Goal: Ask a question: Seek information or help from site administrators or community

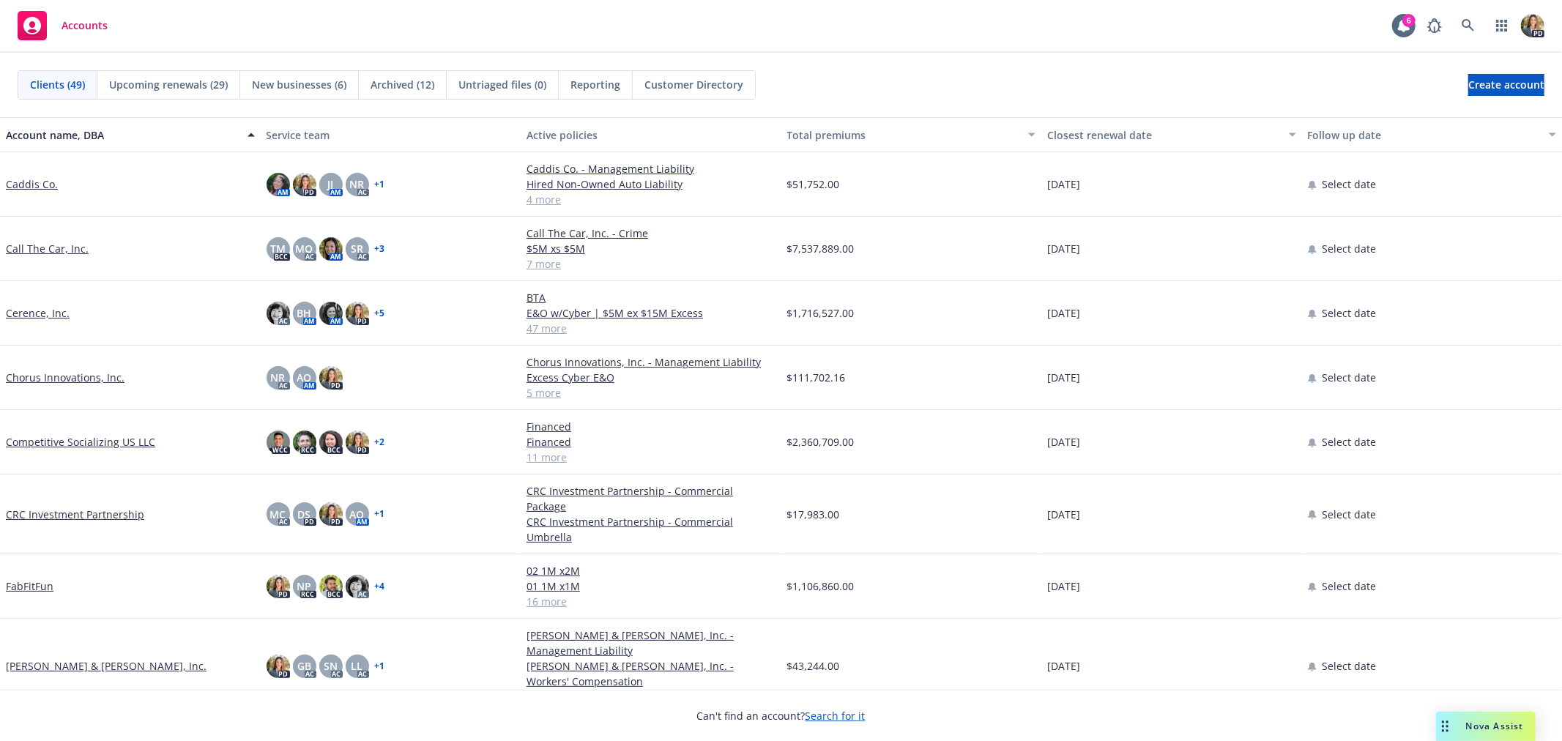
click at [1470, 733] on div "Nova Assist" at bounding box center [1486, 726] width 100 height 29
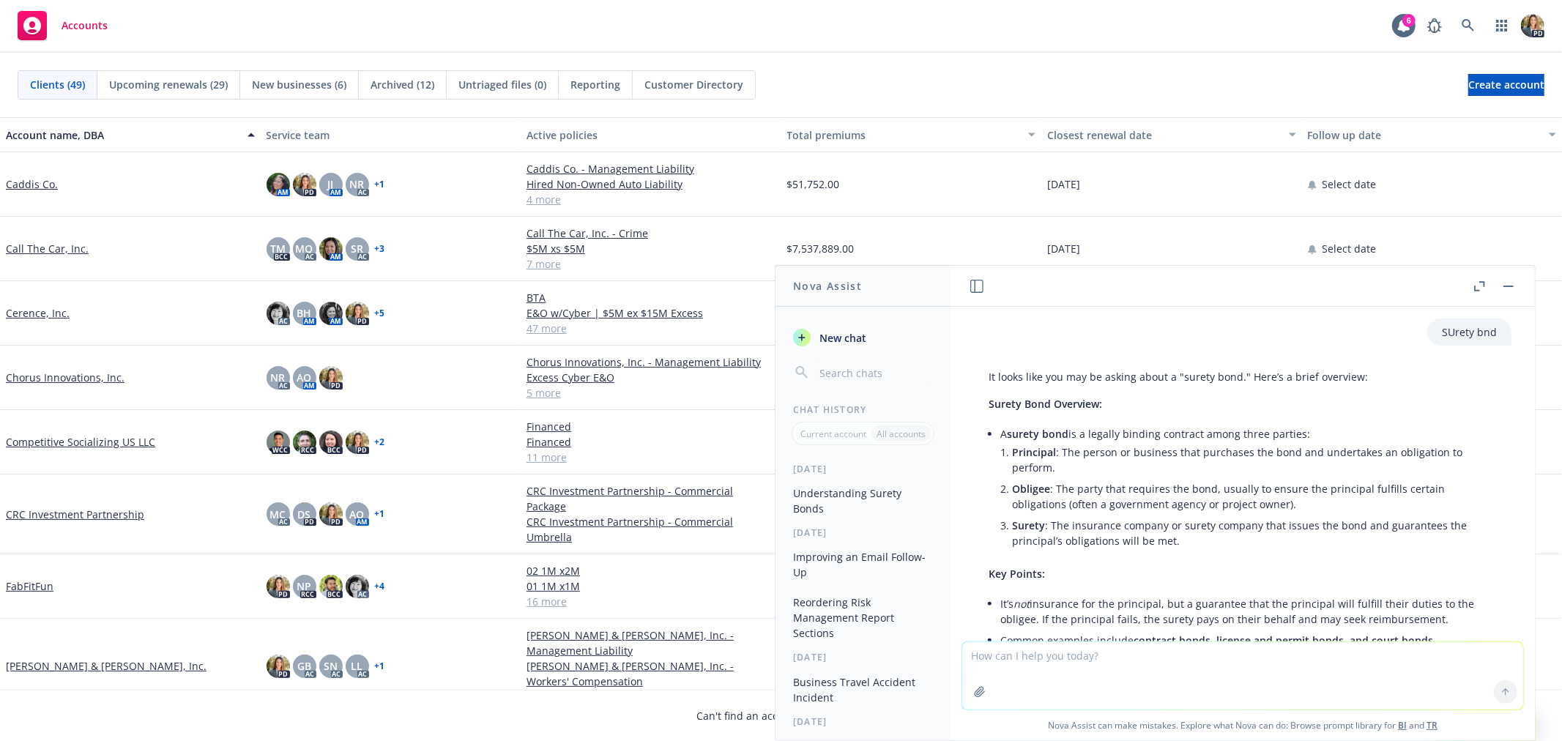
click at [870, 346] on button "New chat" at bounding box center [863, 337] width 152 height 26
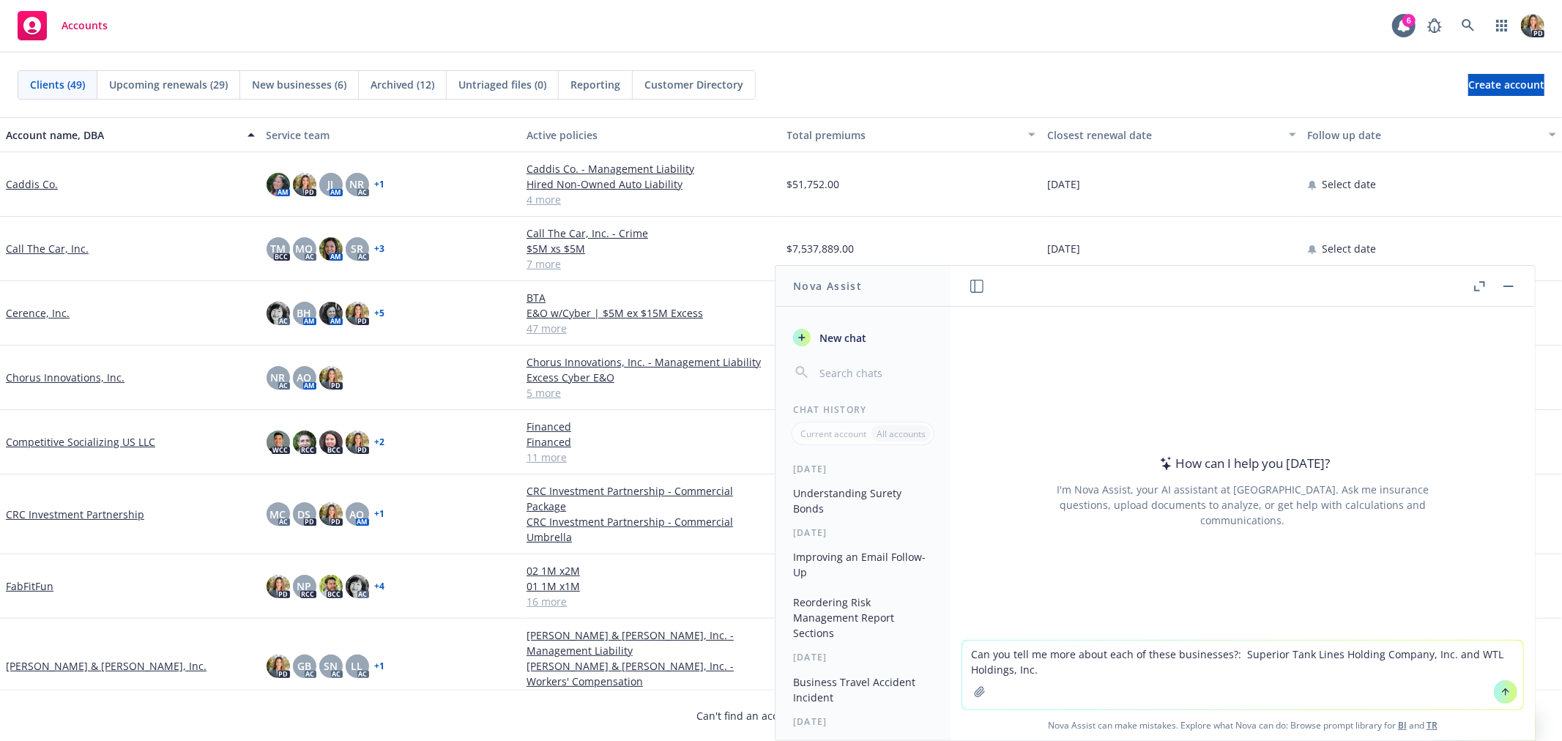
type textarea "Can you tell me more about each of these businesses?: Superior Tank Lines Holdi…"
click at [1500, 691] on icon at bounding box center [1505, 692] width 10 height 10
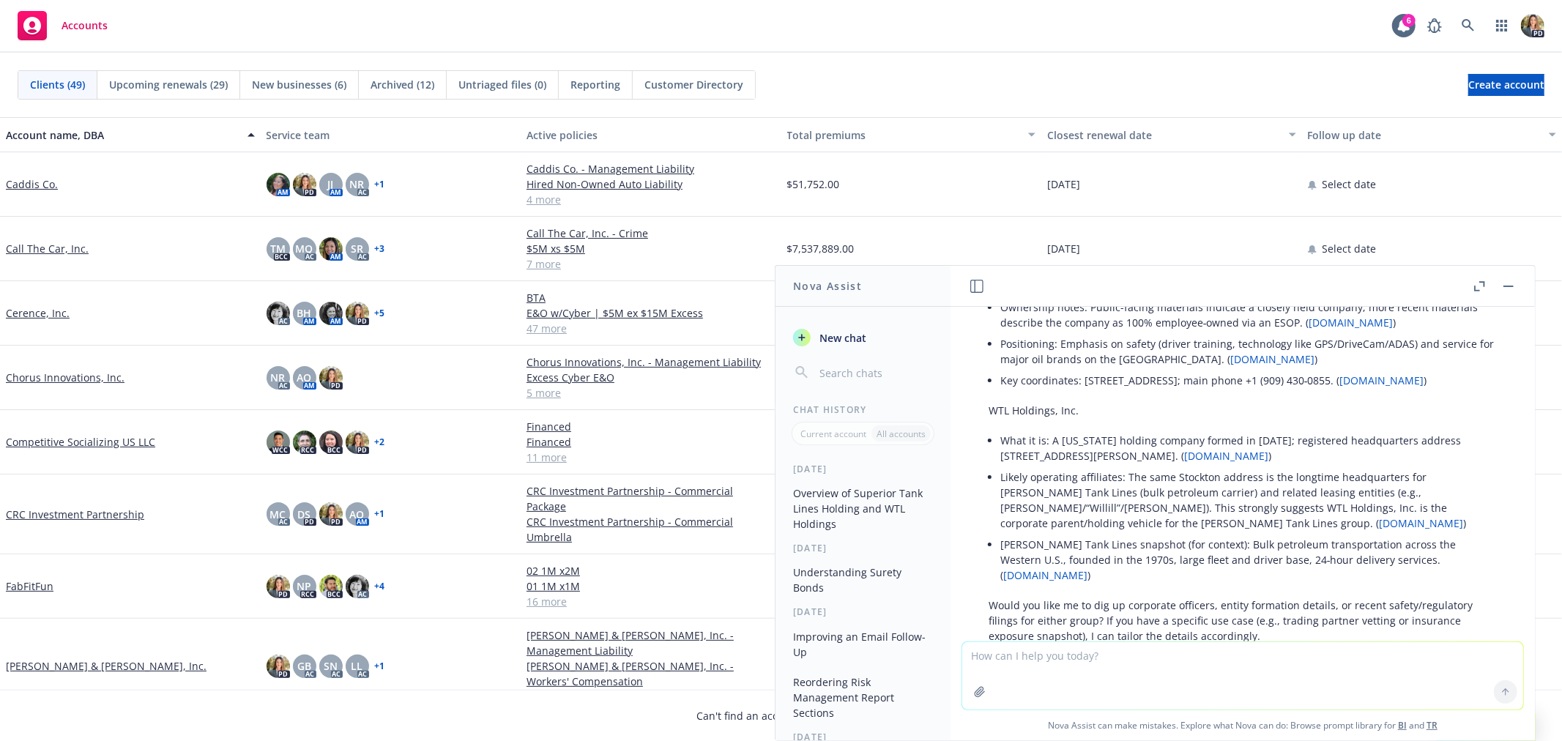
scroll to position [218, 0]
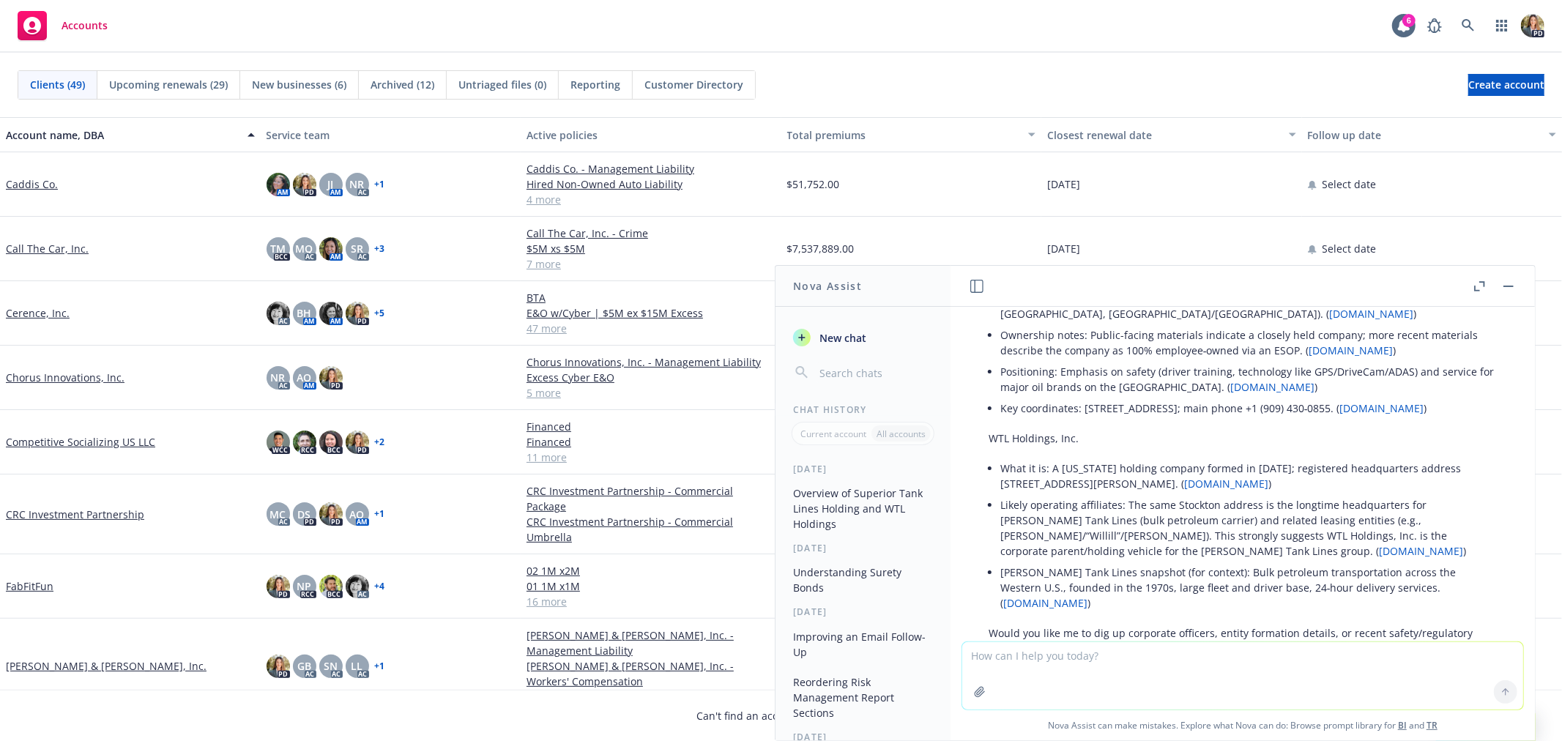
click at [1029, 662] on textarea at bounding box center [1242, 675] width 561 height 67
type textarea "What is the overlap in their business operations?"
click at [1500, 693] on icon at bounding box center [1505, 692] width 10 height 10
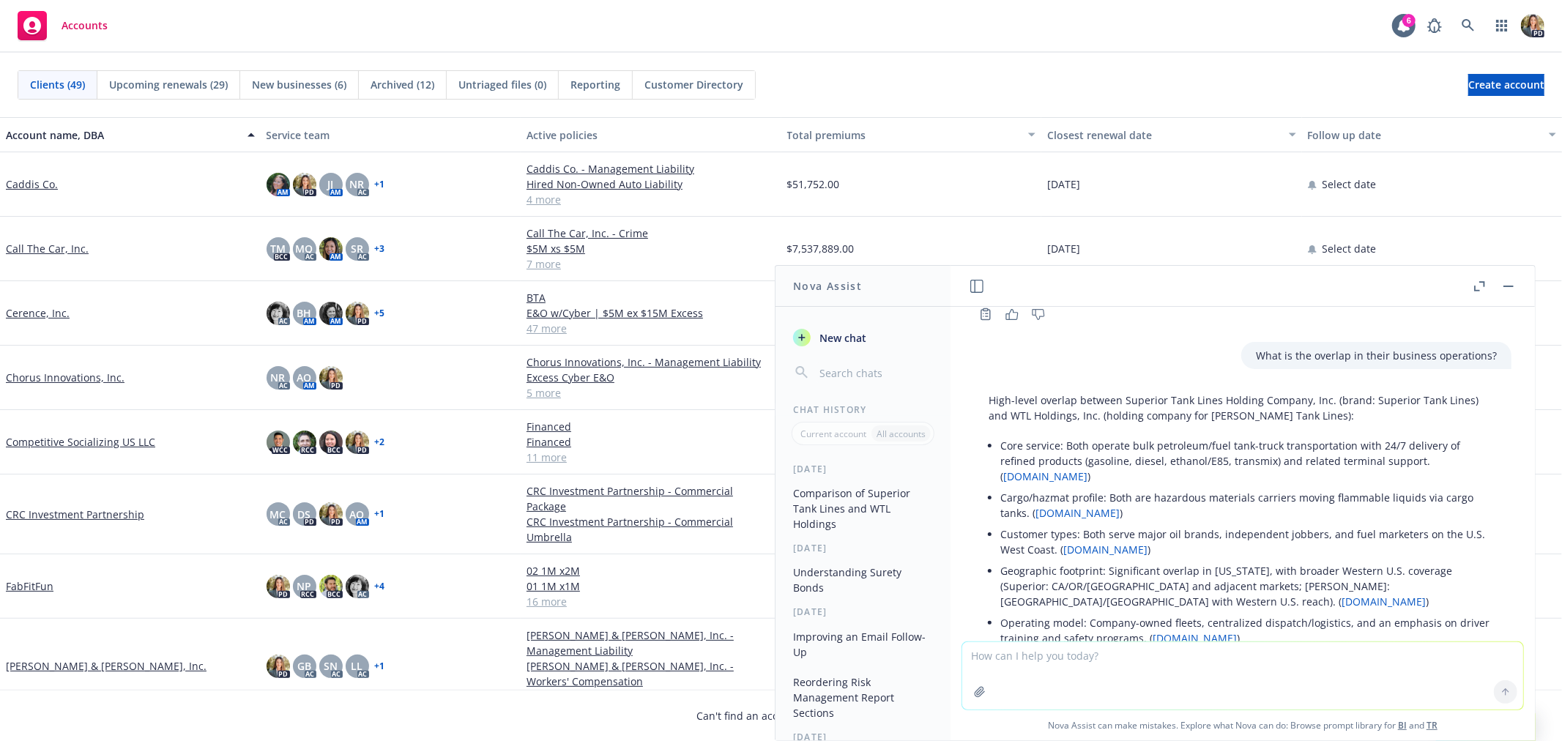
scroll to position [679, 0]
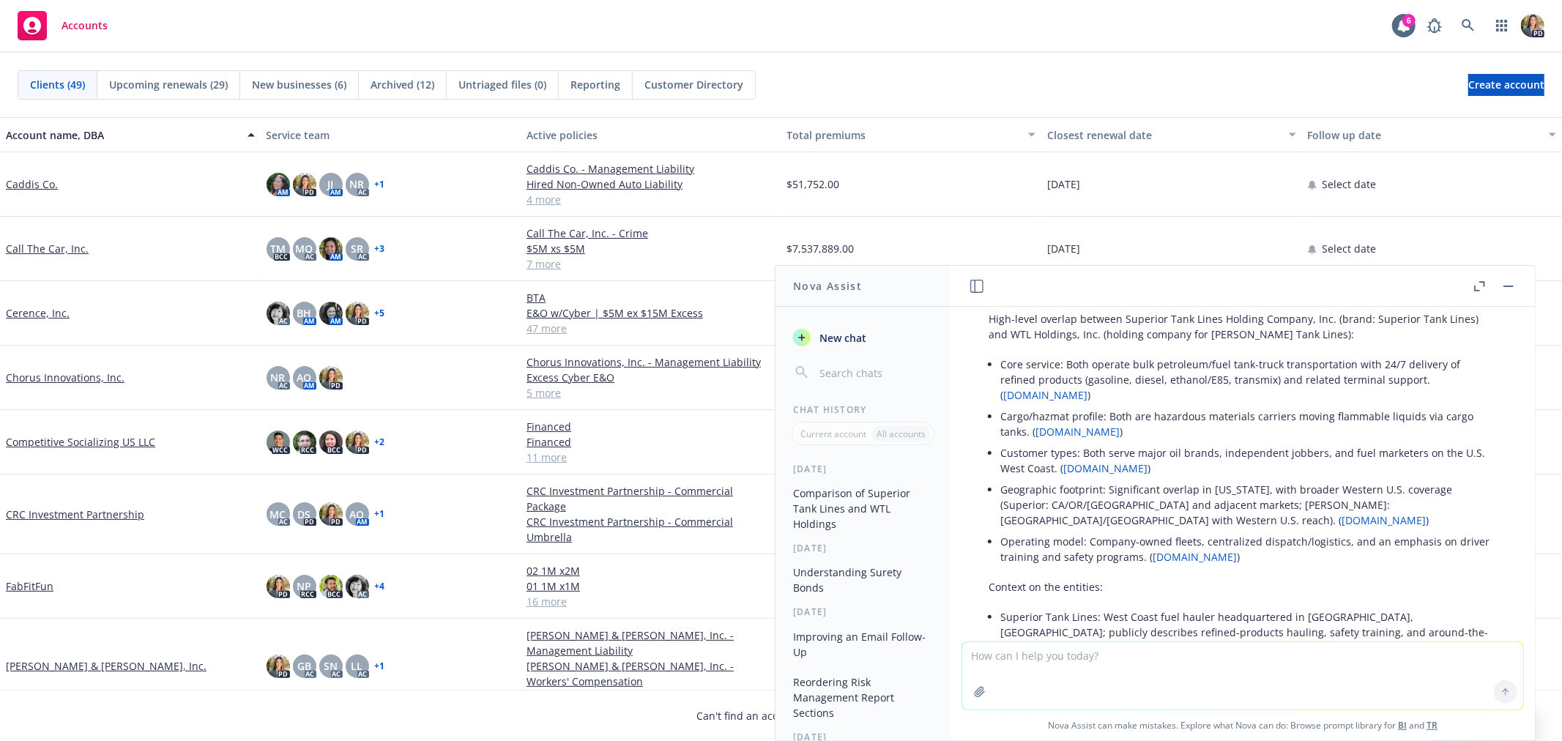
click at [1514, 280] on button "button" at bounding box center [1509, 287] width 18 height 18
